Goal: Task Accomplishment & Management: Manage account settings

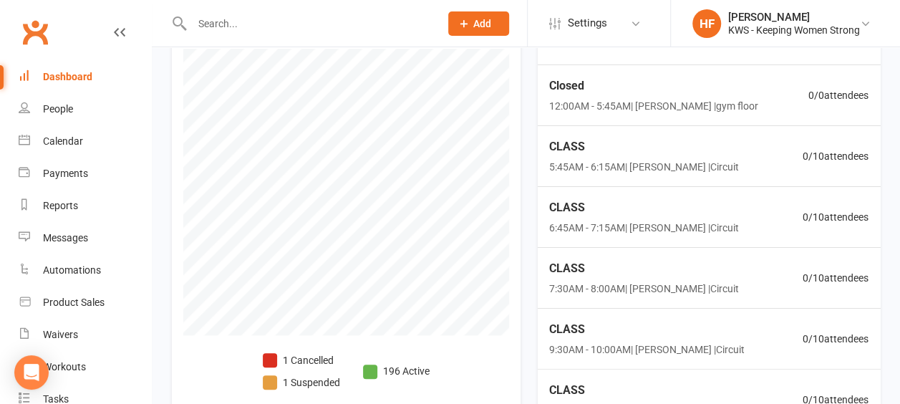
scroll to position [573, 0]
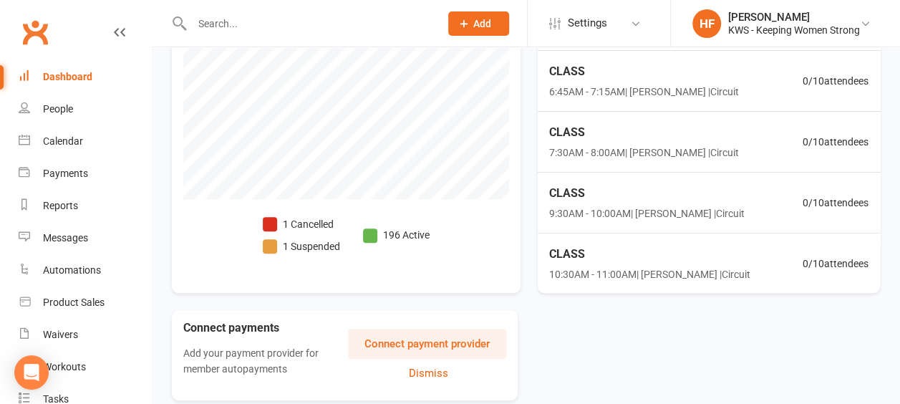
click at [268, 219] on span at bounding box center [270, 224] width 14 height 14
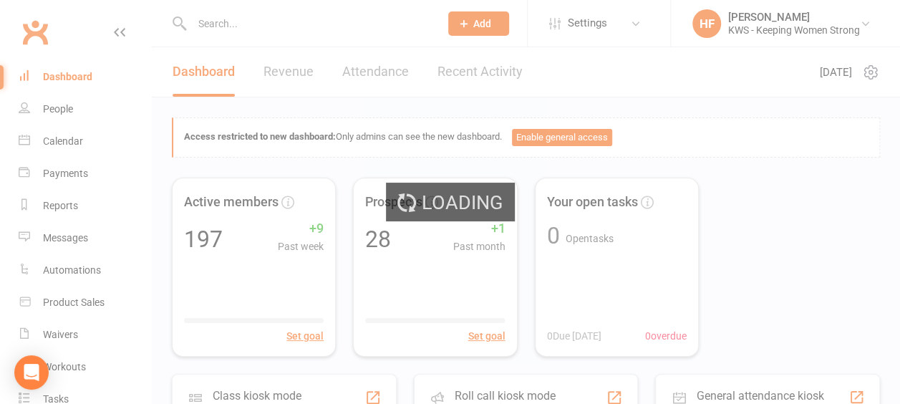
select select "no_trial"
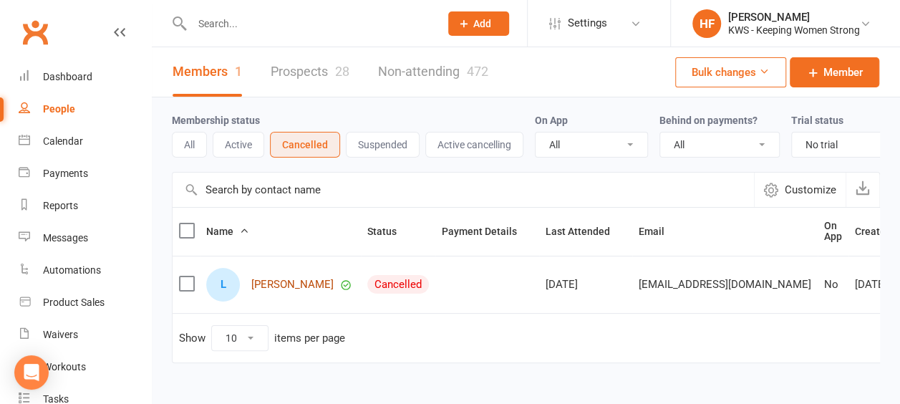
click at [284, 291] on link "Lara Haenga" at bounding box center [292, 285] width 82 height 12
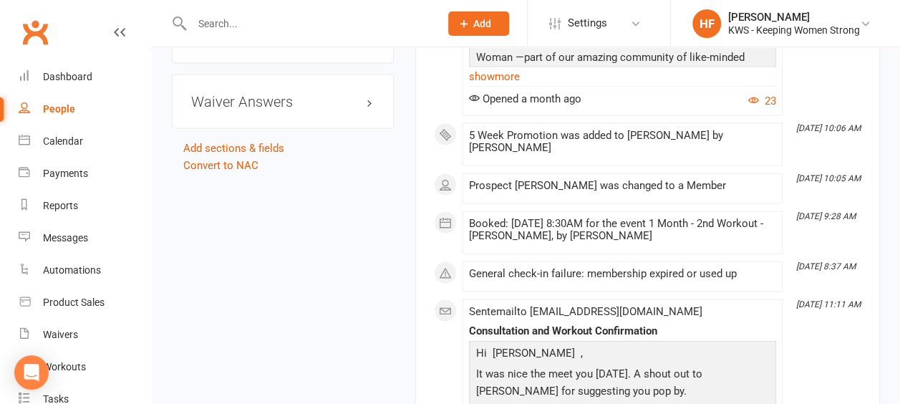
scroll to position [1301, 0]
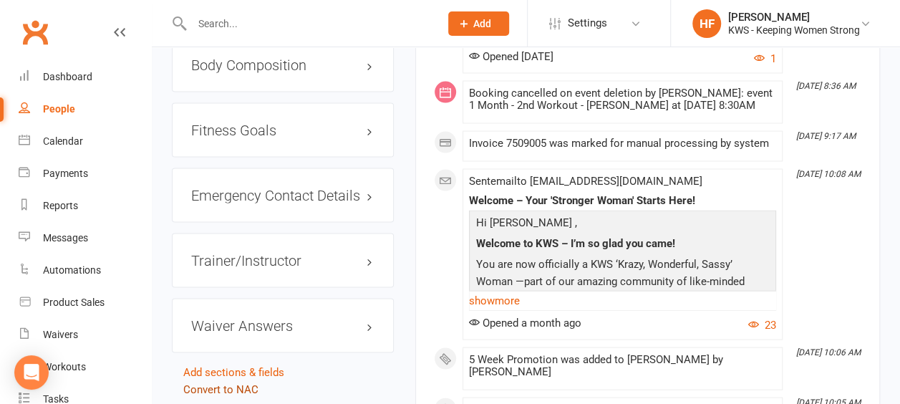
click at [219, 383] on link "Convert to NAC" at bounding box center [220, 389] width 75 height 13
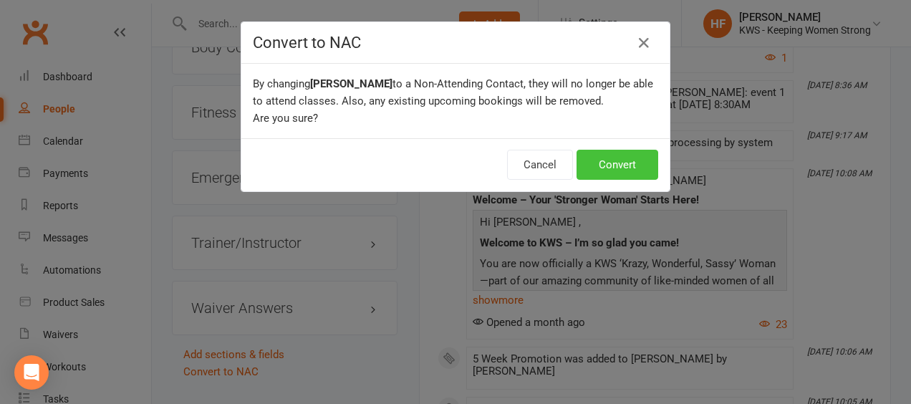
click at [615, 162] on button "Convert" at bounding box center [618, 165] width 82 height 30
